Goal: Information Seeking & Learning: Find specific fact

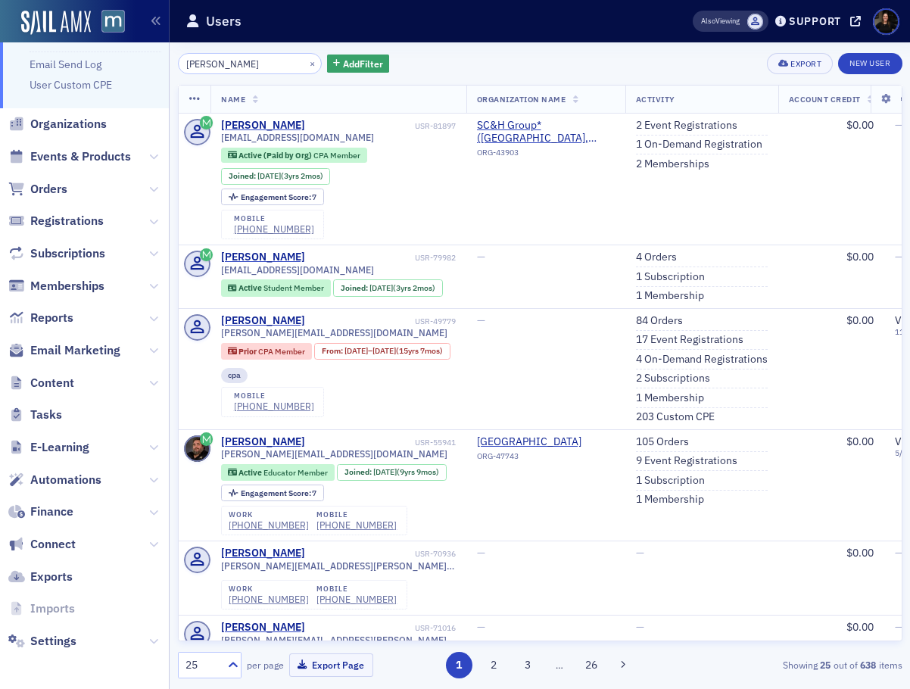
scroll to position [2490, 0]
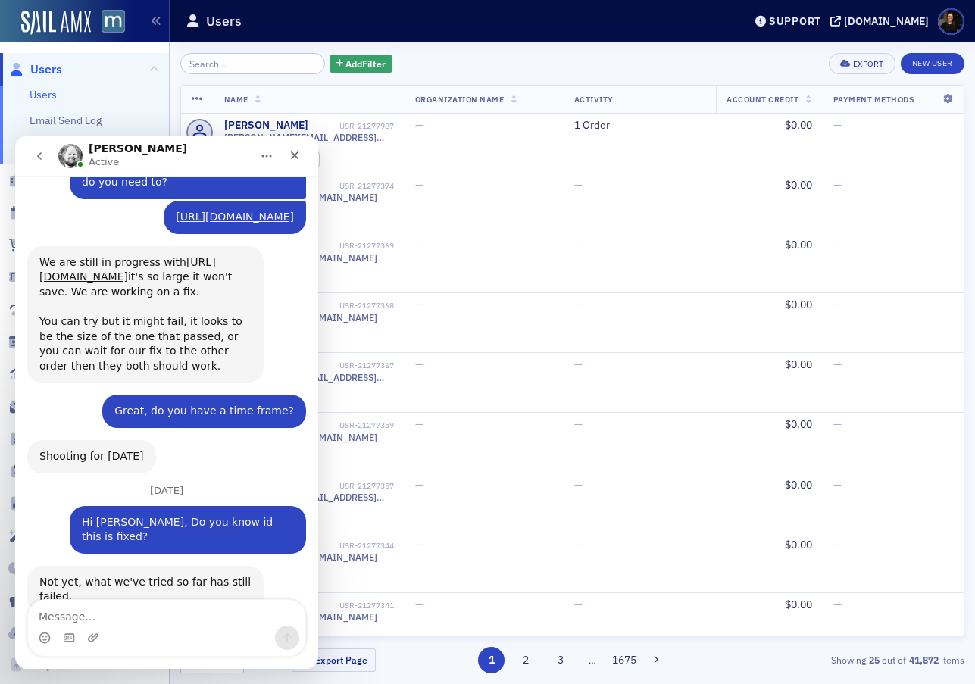
scroll to position [2490, 0]
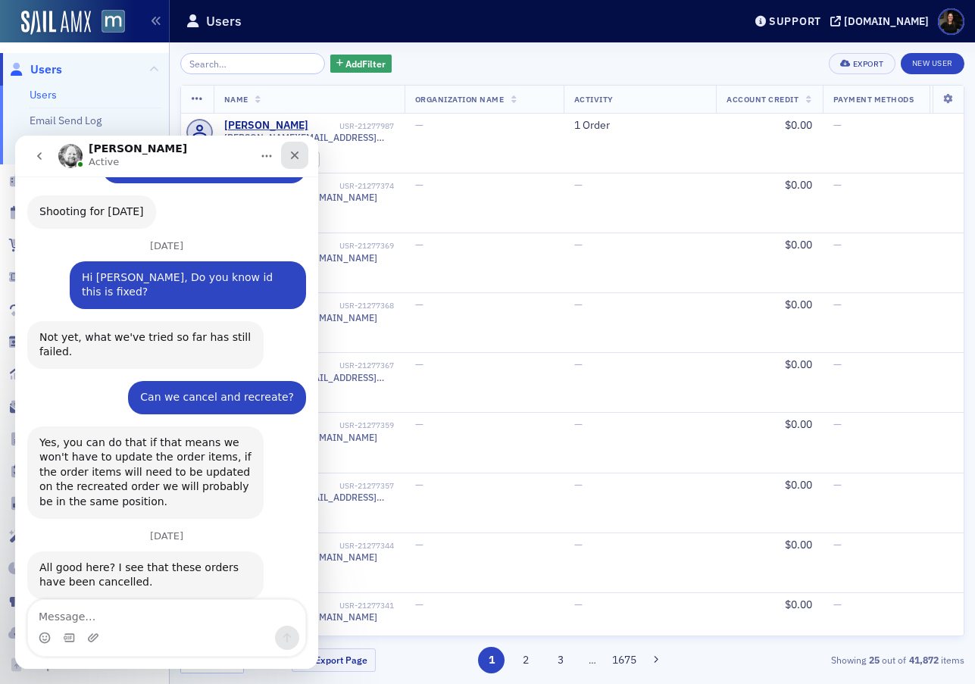
click at [282, 161] on div "Close" at bounding box center [294, 155] width 27 height 27
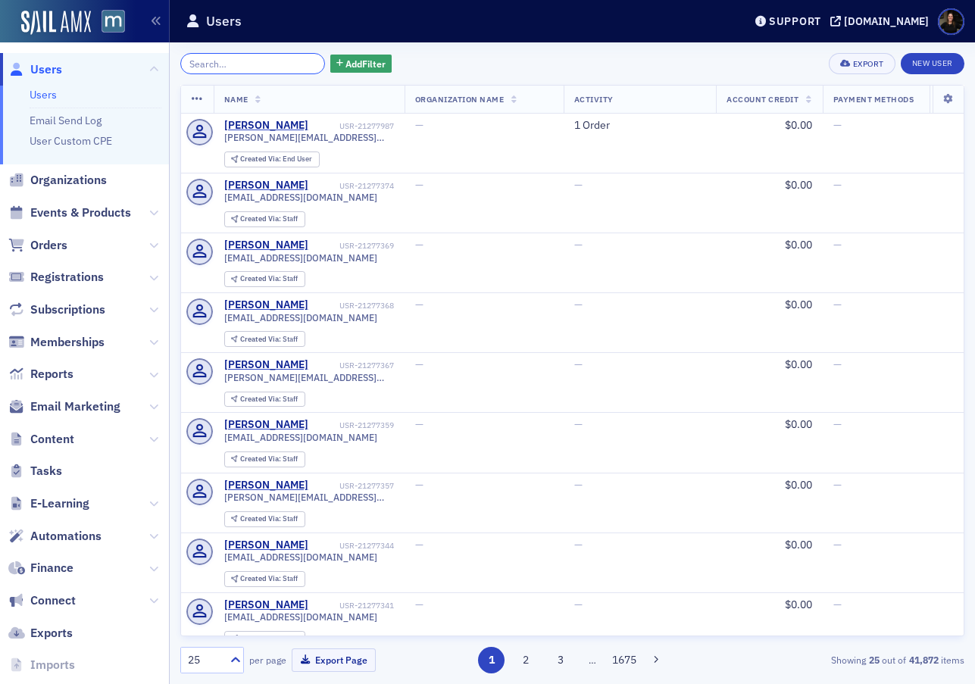
click at [203, 53] on input "search" at bounding box center [252, 63] width 145 height 21
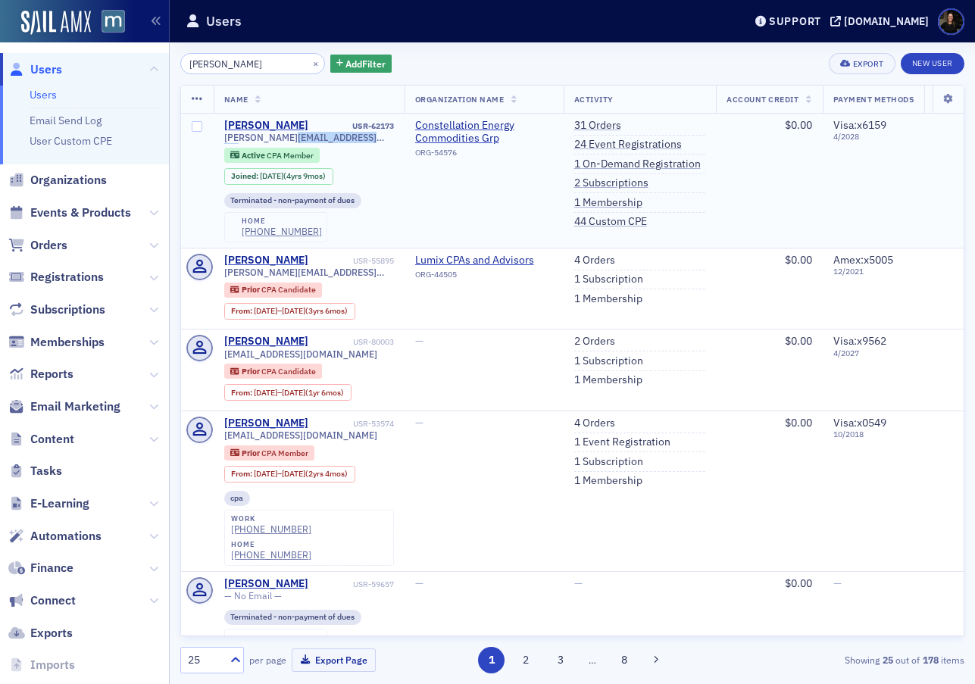
drag, startPoint x: 287, startPoint y: 137, endPoint x: 384, endPoint y: 138, distance: 96.9
click at [384, 138] on div "[PERSON_NAME][EMAIL_ADDRESS][PERSON_NAME][DOMAIN_NAME]" at bounding box center [309, 137] width 170 height 11
copy span "@[DOMAIN_NAME]"
drag, startPoint x: 296, startPoint y: 67, endPoint x: 237, endPoint y: 58, distance: 59.6
click at [287, 64] on div "[PERSON_NAME] ×" at bounding box center [252, 63] width 145 height 21
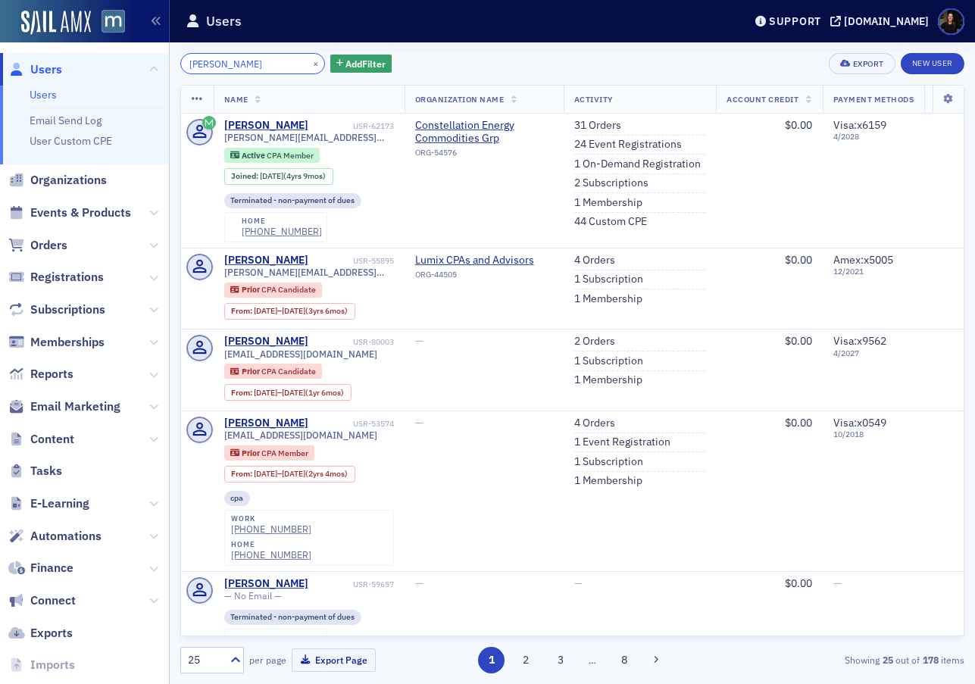
click at [232, 58] on input "[PERSON_NAME]" at bounding box center [252, 63] width 145 height 21
drag, startPoint x: 92, startPoint y: 43, endPoint x: 2, endPoint y: 32, distance: 90.8
click at [2, 32] on div "Users Users Email Send Log User Custom CPE Organizations Events & Products Orde…" at bounding box center [487, 342] width 975 height 684
paste input "@[DOMAIN_NAME]"
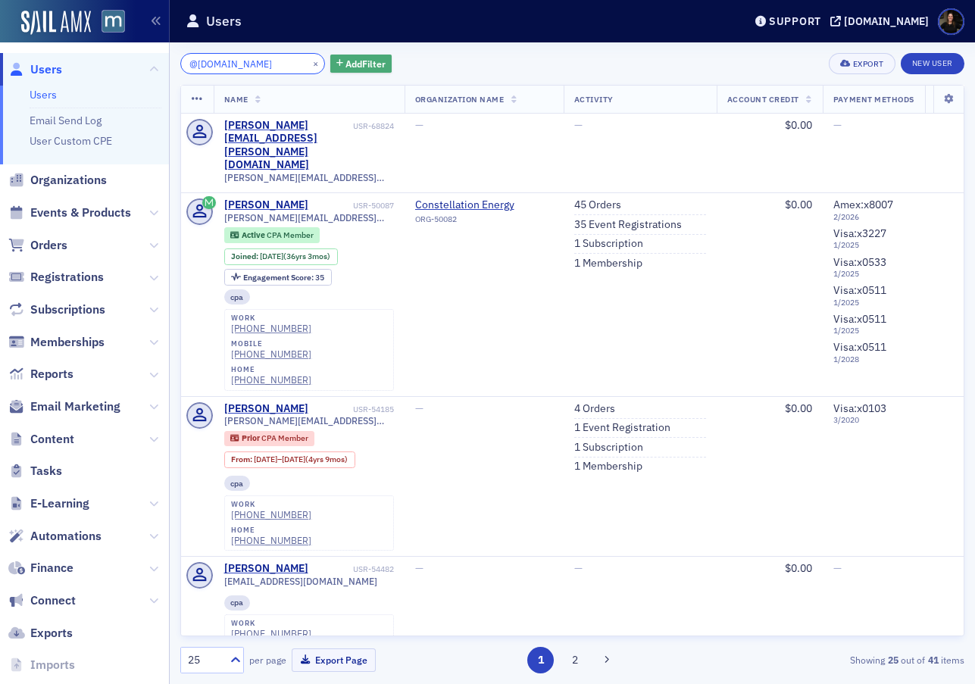
type input "@[DOMAIN_NAME]"
click at [364, 68] on span "Add Filter" at bounding box center [365, 64] width 40 height 14
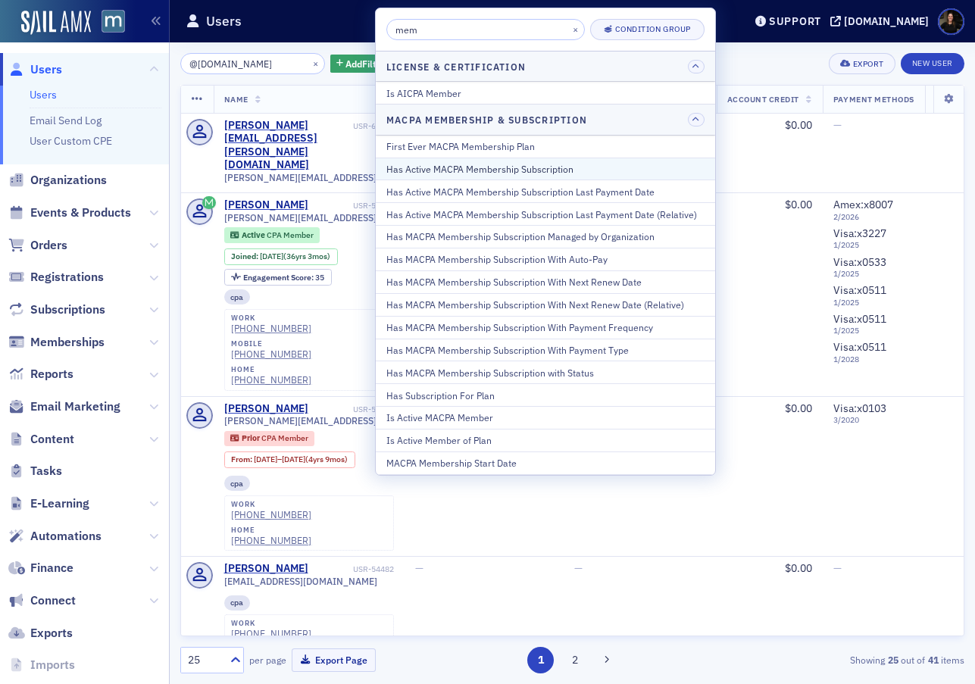
type input "mem"
click at [453, 170] on div "Has Active MACPA Membership Subscription" at bounding box center [545, 169] width 318 height 14
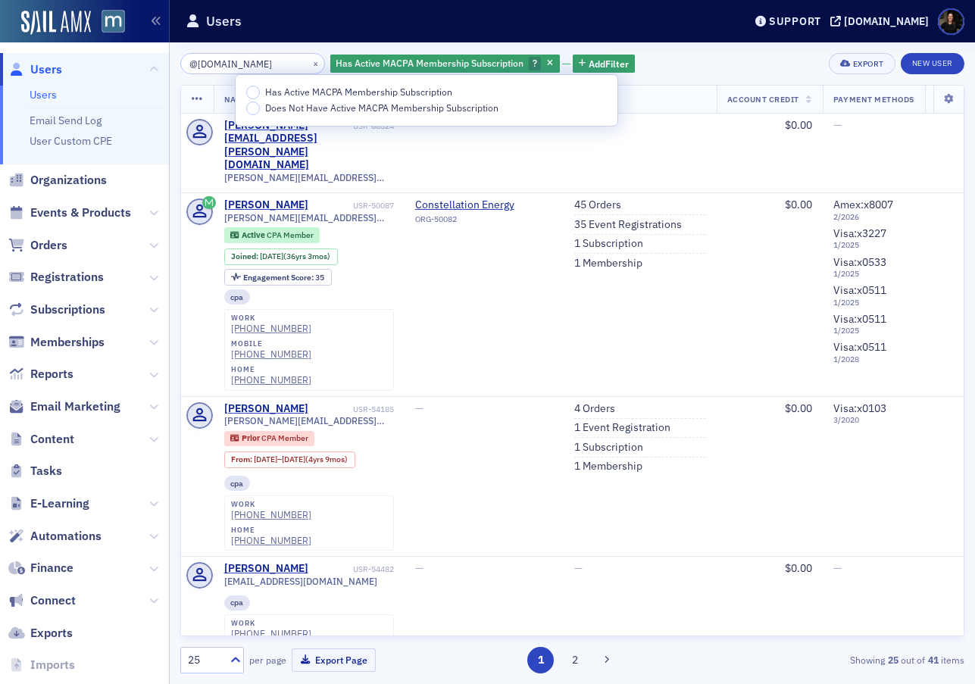
click at [307, 91] on span "Has Active MACPA Membership Subscription" at bounding box center [358, 92] width 187 height 12
click at [260, 91] on input "Has Active MACPA Membership Subscription" at bounding box center [253, 93] width 14 height 14
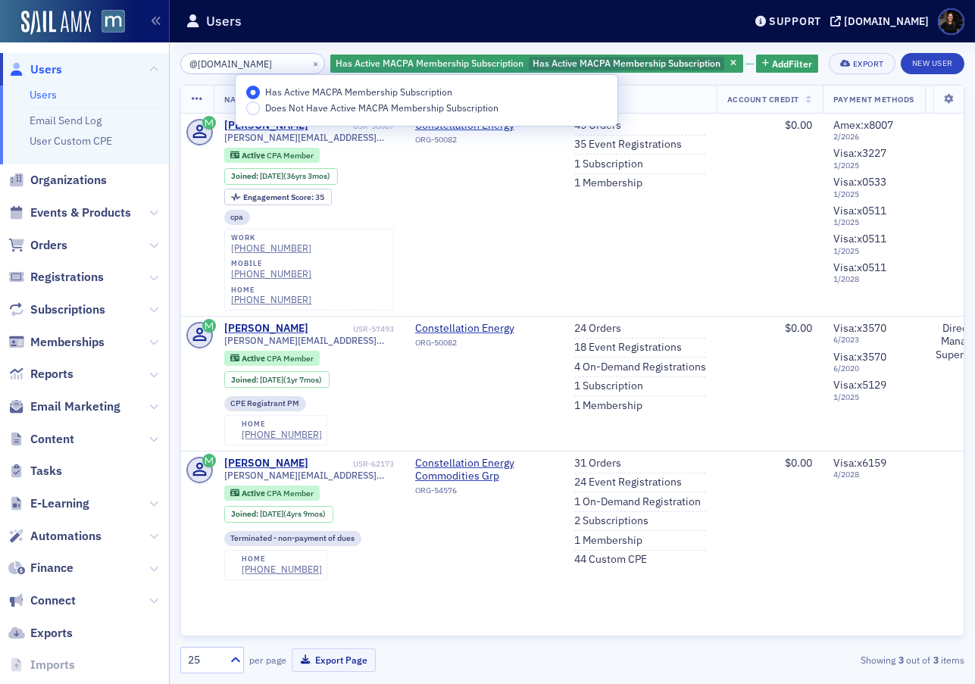
click at [538, 29] on div "Users" at bounding box center [453, 21] width 535 height 29
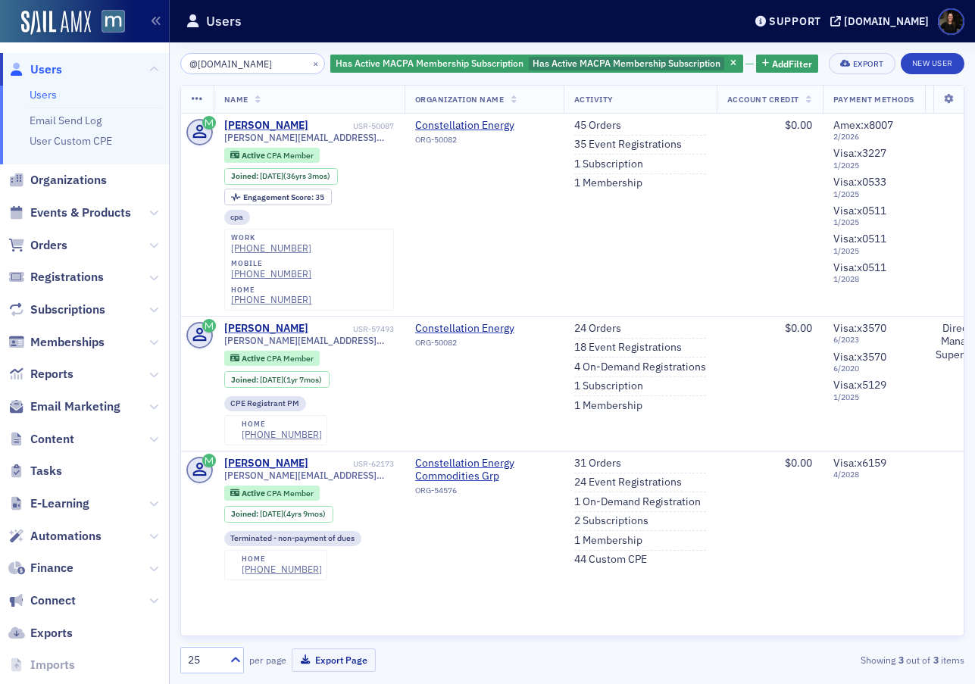
drag, startPoint x: 721, startPoint y: 62, endPoint x: 686, endPoint y: 69, distance: 35.5
click at [727, 61] on span "button" at bounding box center [734, 64] width 14 height 14
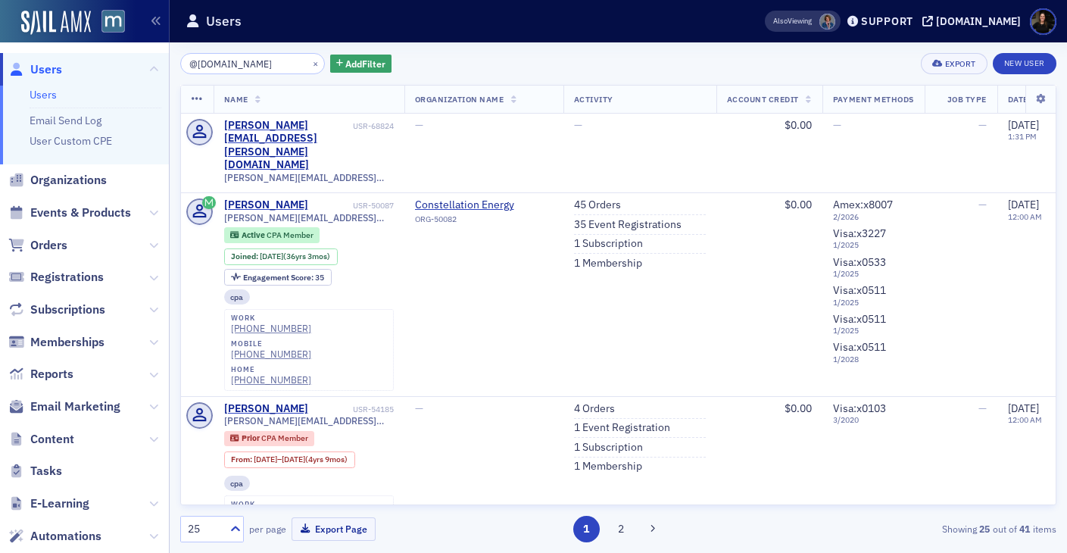
scroll to position [2540, 0]
